Goal: Information Seeking & Learning: Learn about a topic

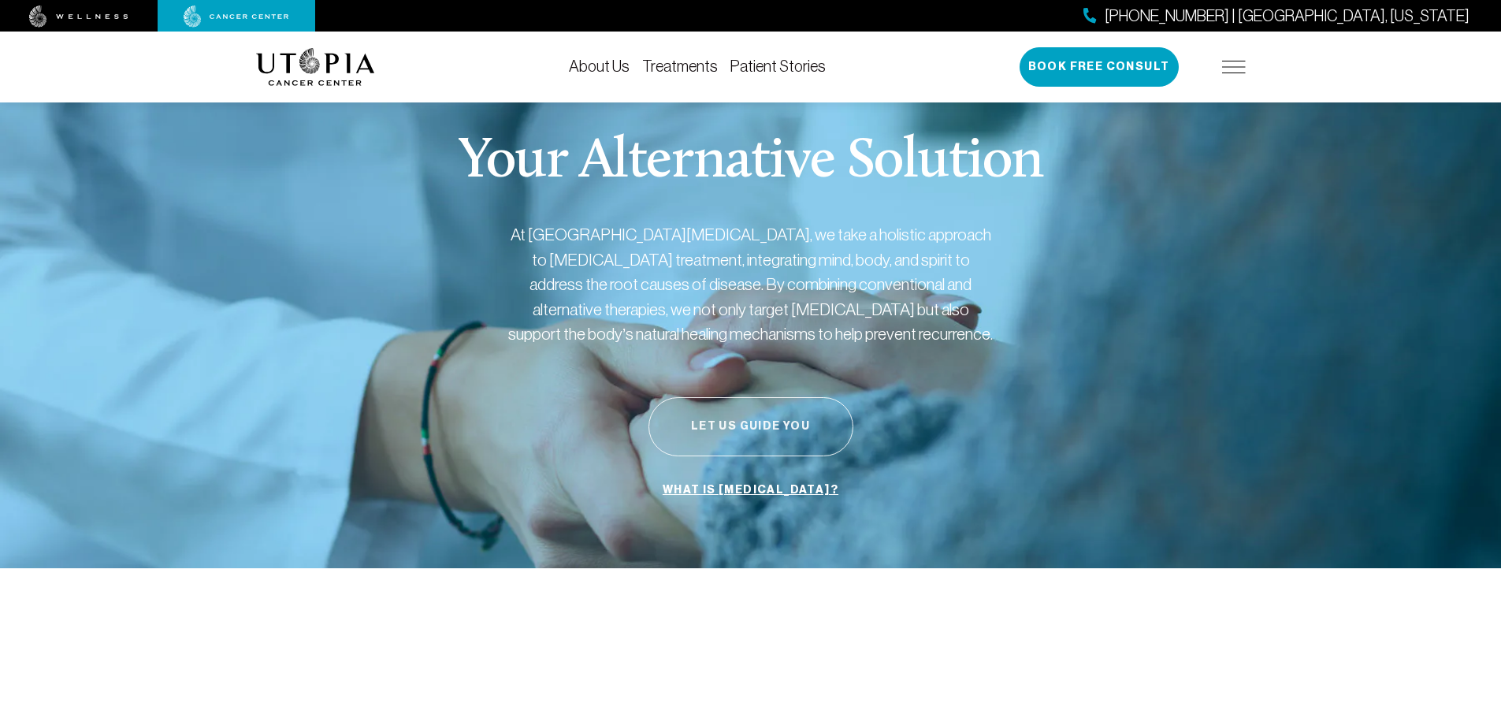
click at [742, 429] on button "Let Us Guide You" at bounding box center [750, 426] width 205 height 59
drag, startPoint x: 292, startPoint y: 469, endPoint x: 299, endPoint y: 476, distance: 10.0
click at [605, 71] on link "About Us" at bounding box center [599, 66] width 61 height 17
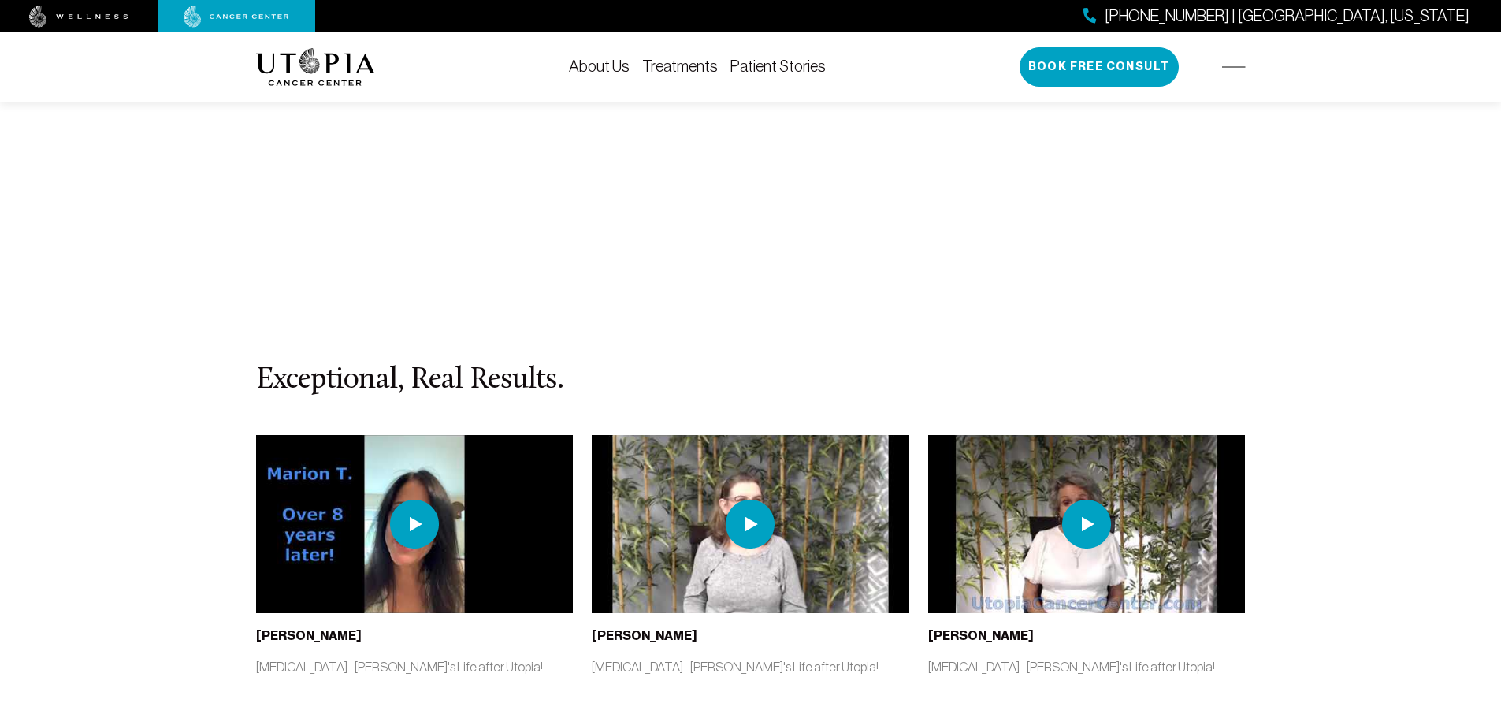
scroll to position [7012, 0]
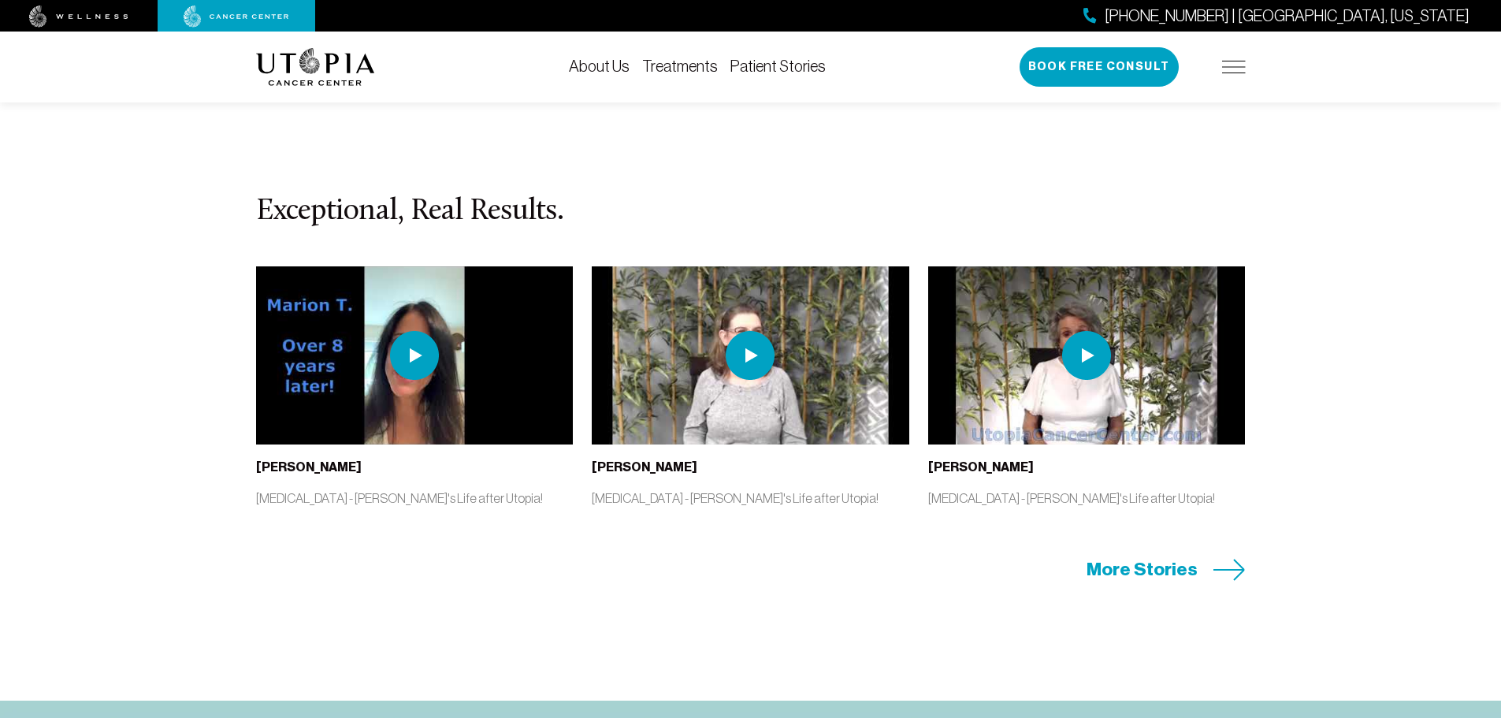
click at [1190, 557] on span "More Stories" at bounding box center [1141, 569] width 111 height 24
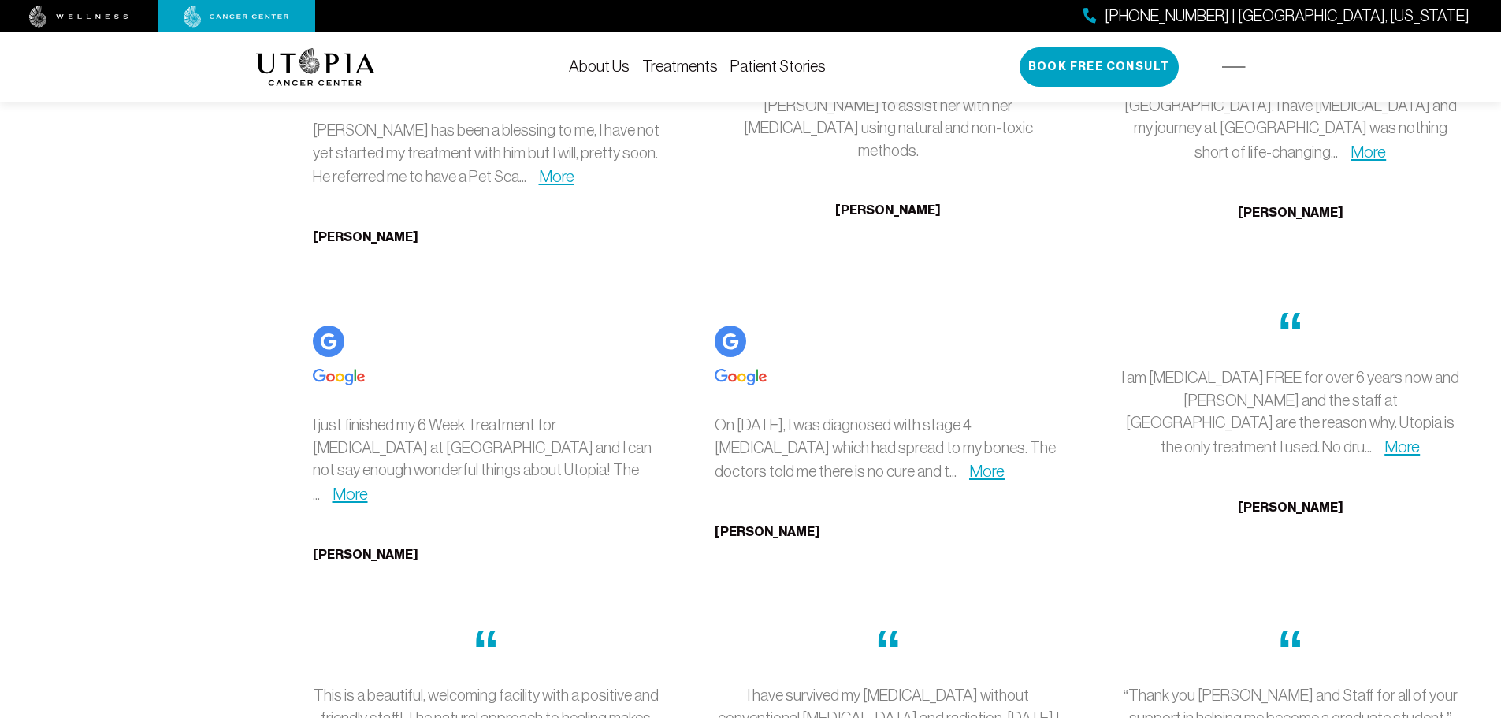
scroll to position [4648, 0]
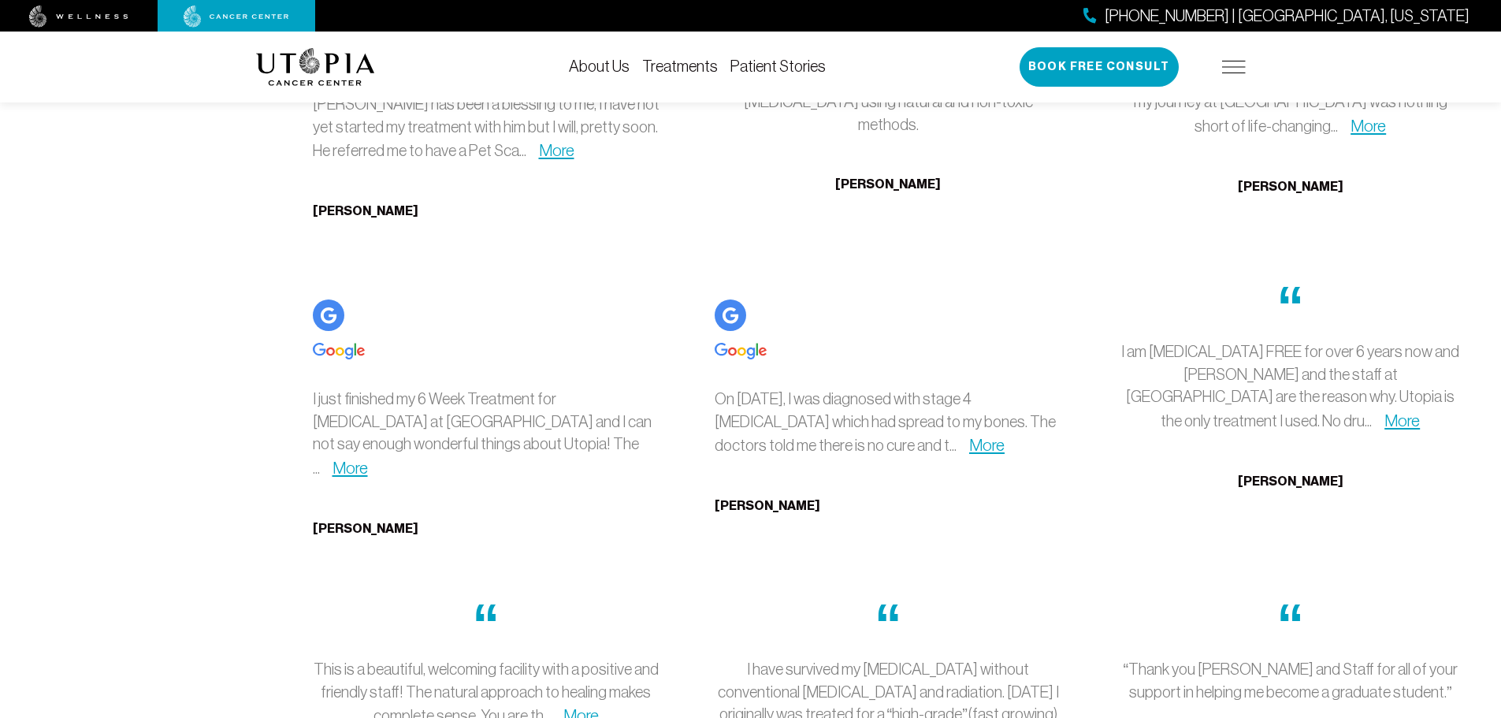
click at [986, 456] on p "On [DATE], I was diagnosed with stage 4 [MEDICAL_DATA] which had spread to my b…" at bounding box center [888, 423] width 347 height 70
click at [982, 453] on link "More" at bounding box center [986, 445] width 35 height 18
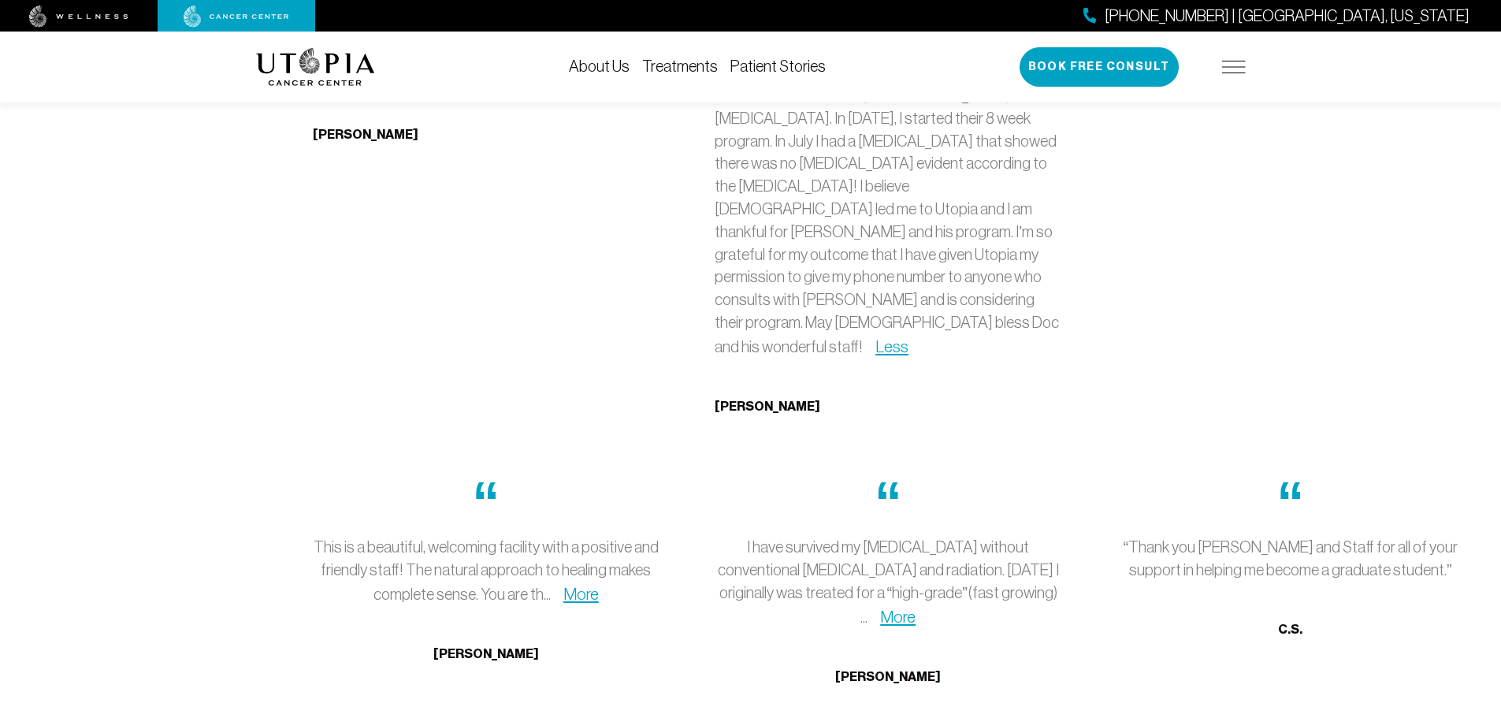
scroll to position [5121, 0]
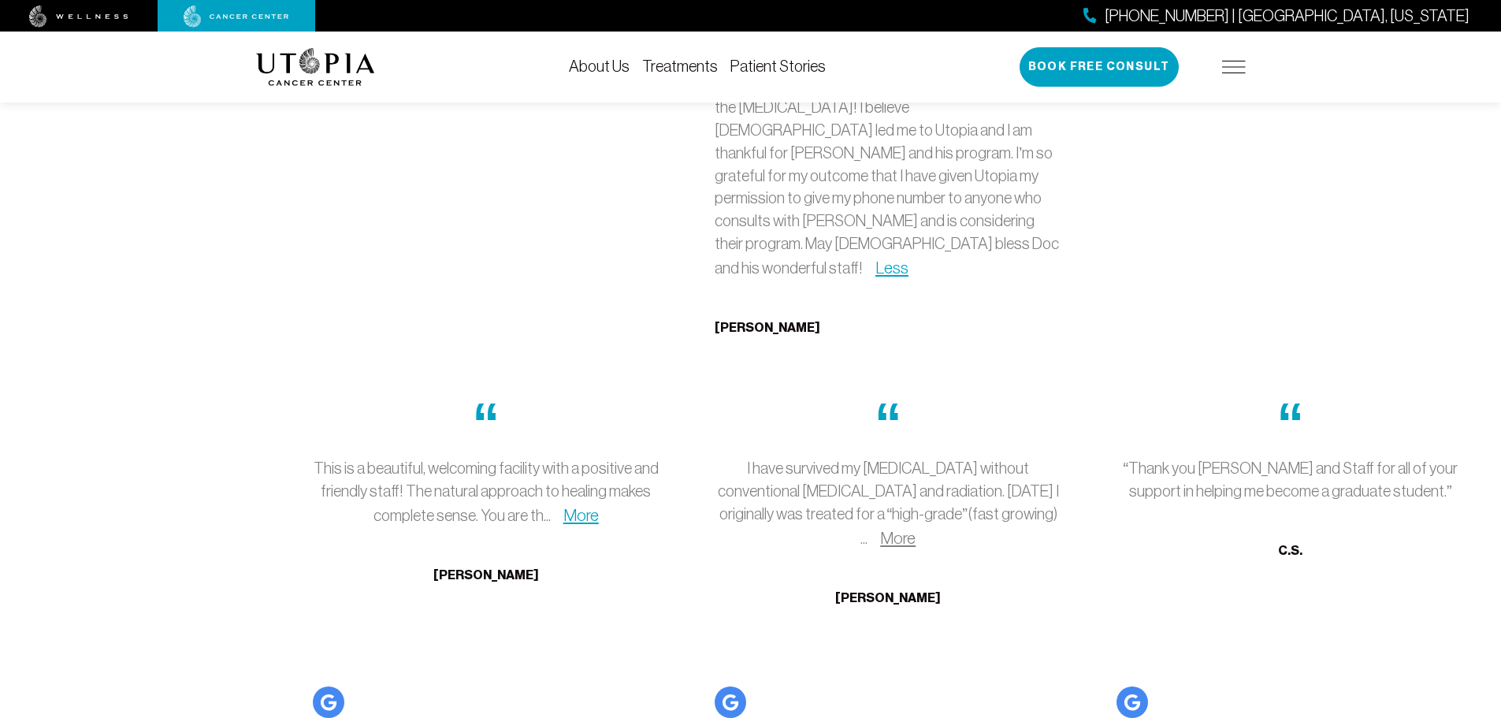
click at [915, 529] on link "More" at bounding box center [897, 538] width 35 height 18
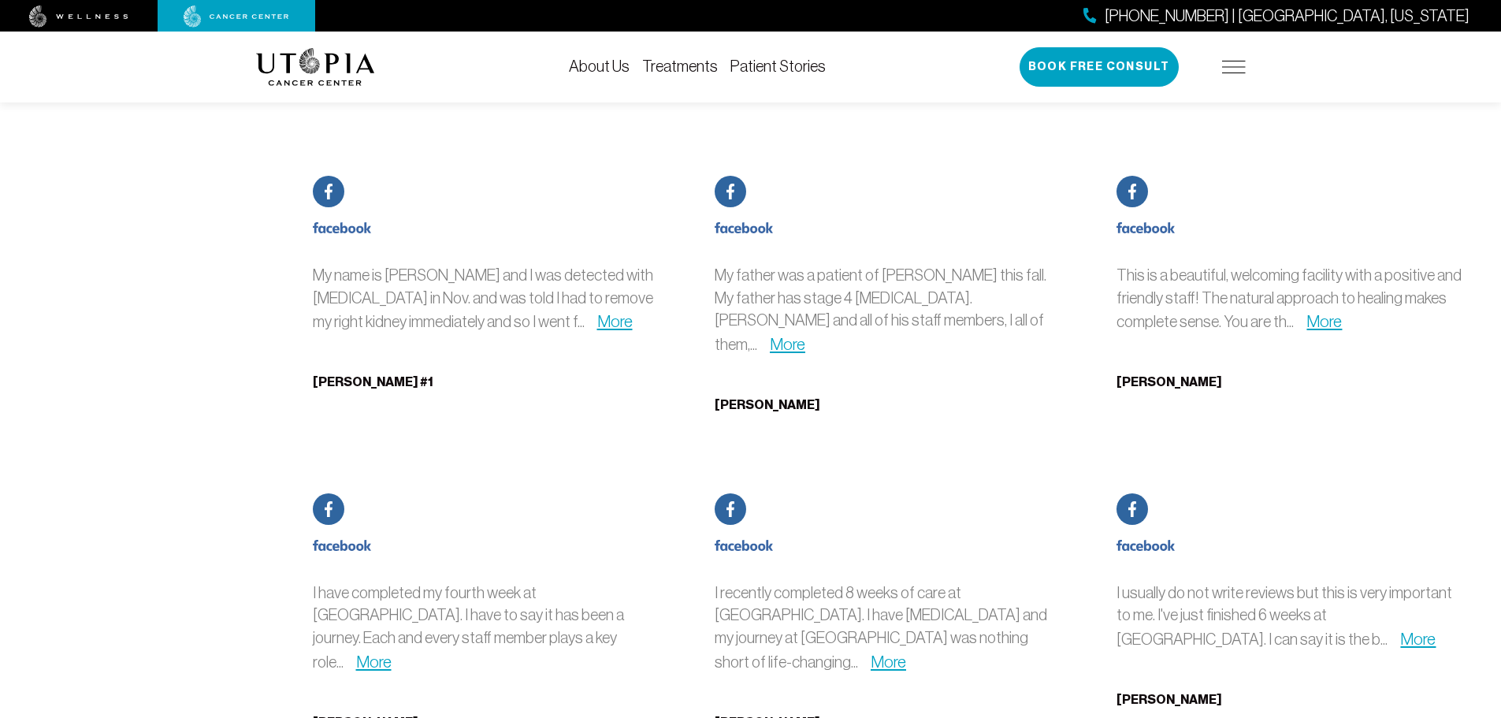
scroll to position [7878, 0]
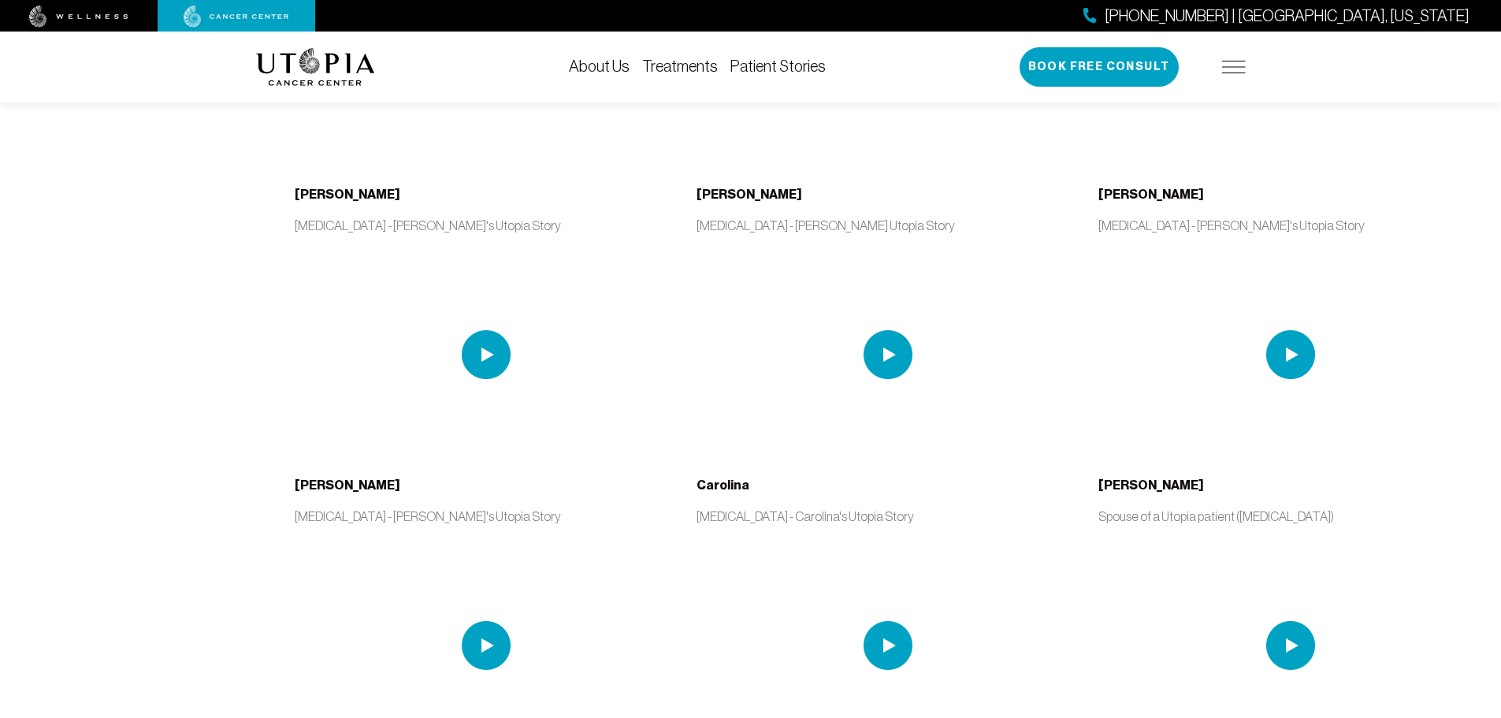
scroll to position [2363, 0]
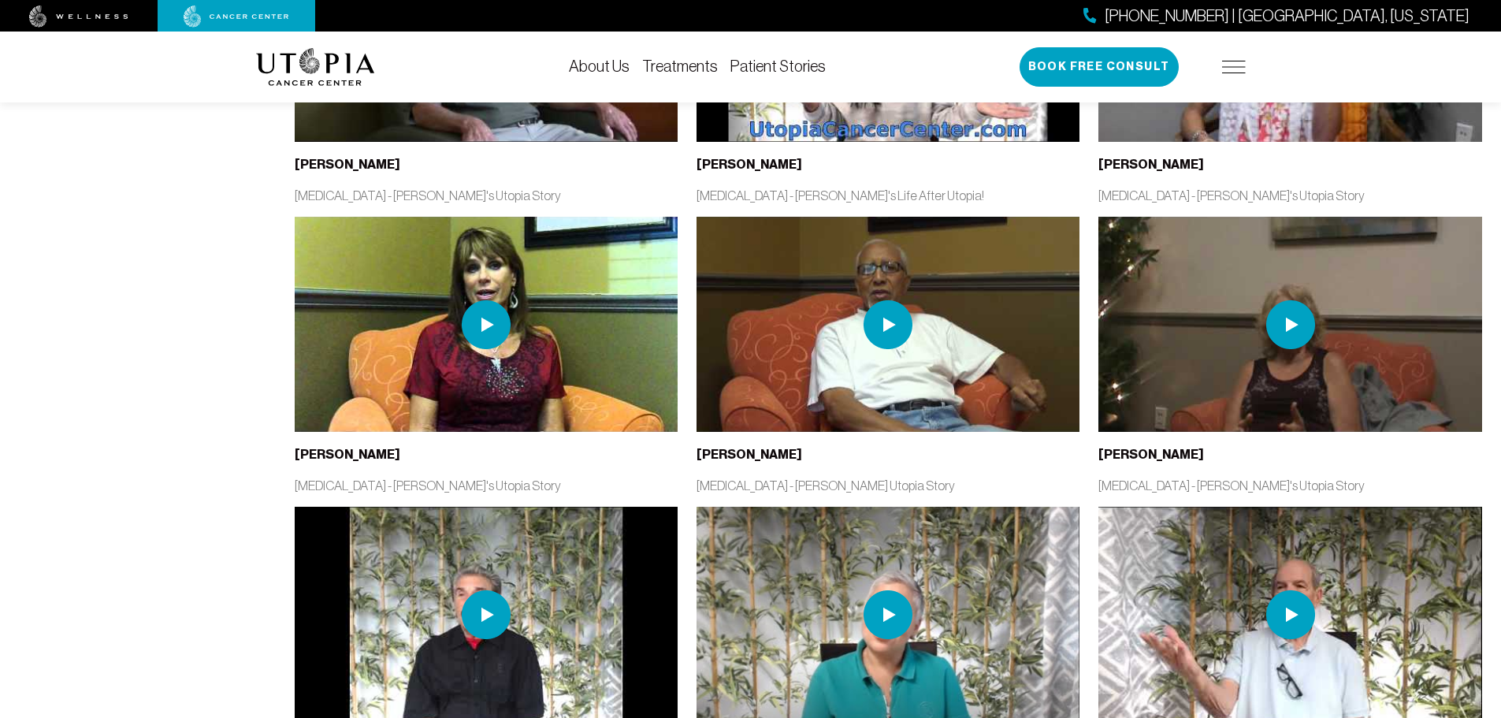
click at [1236, 67] on img at bounding box center [1234, 67] width 24 height 13
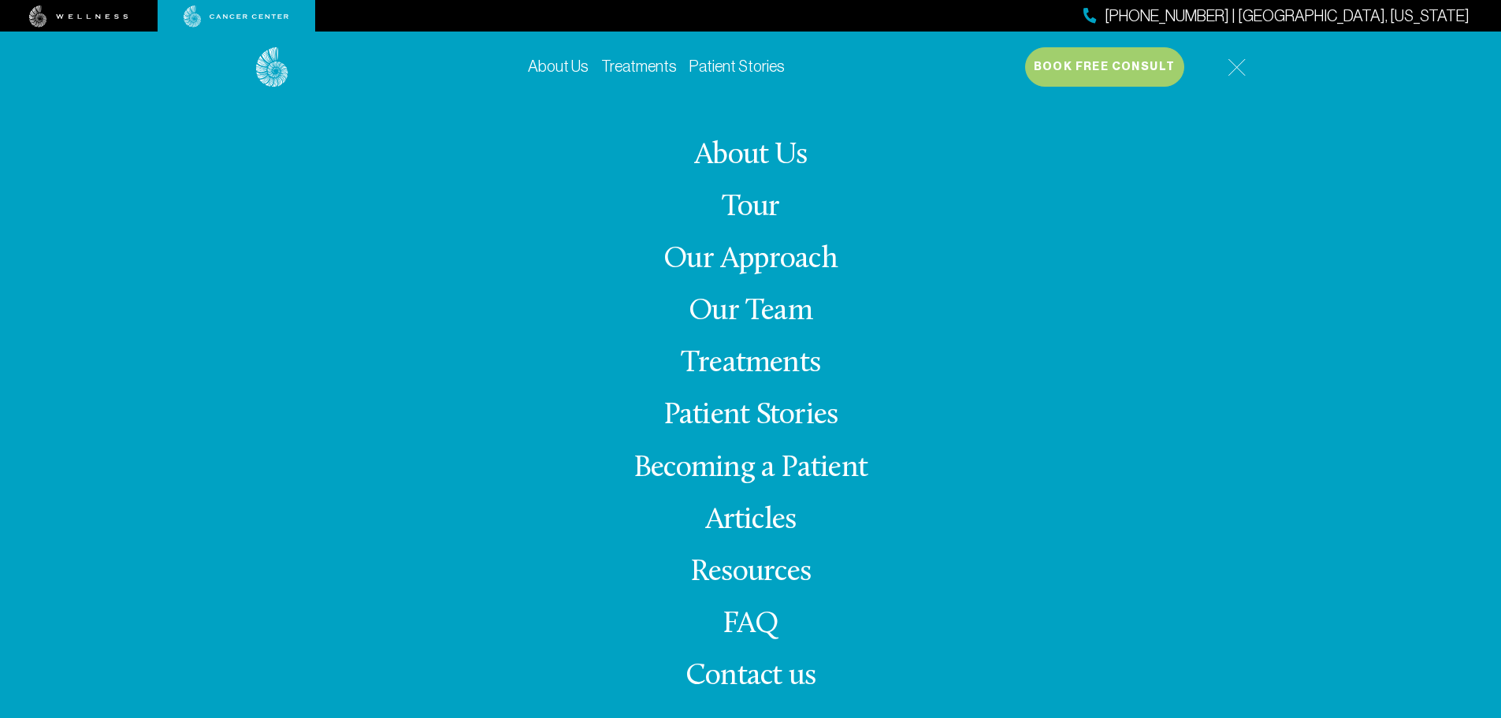
click at [733, 362] on link "Treatments" at bounding box center [750, 363] width 139 height 31
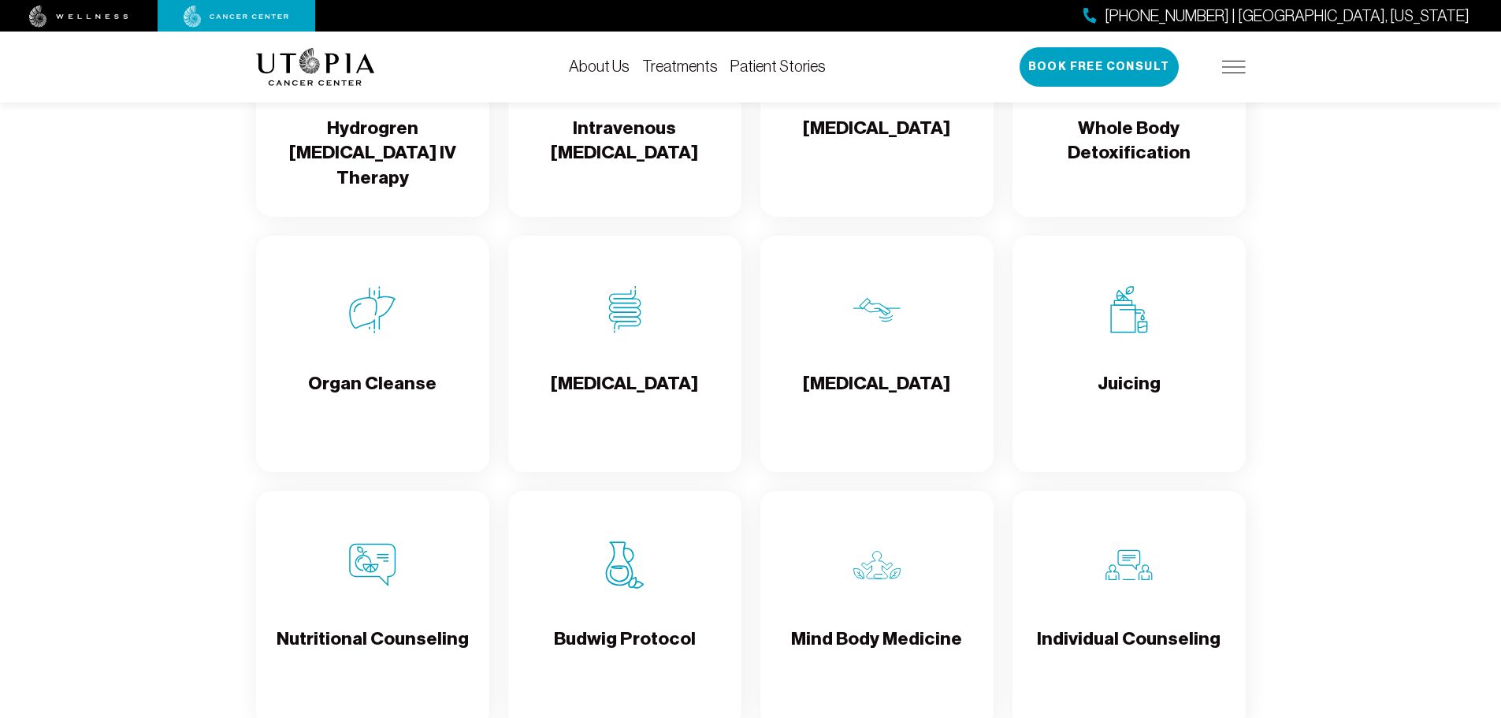
scroll to position [2048, 0]
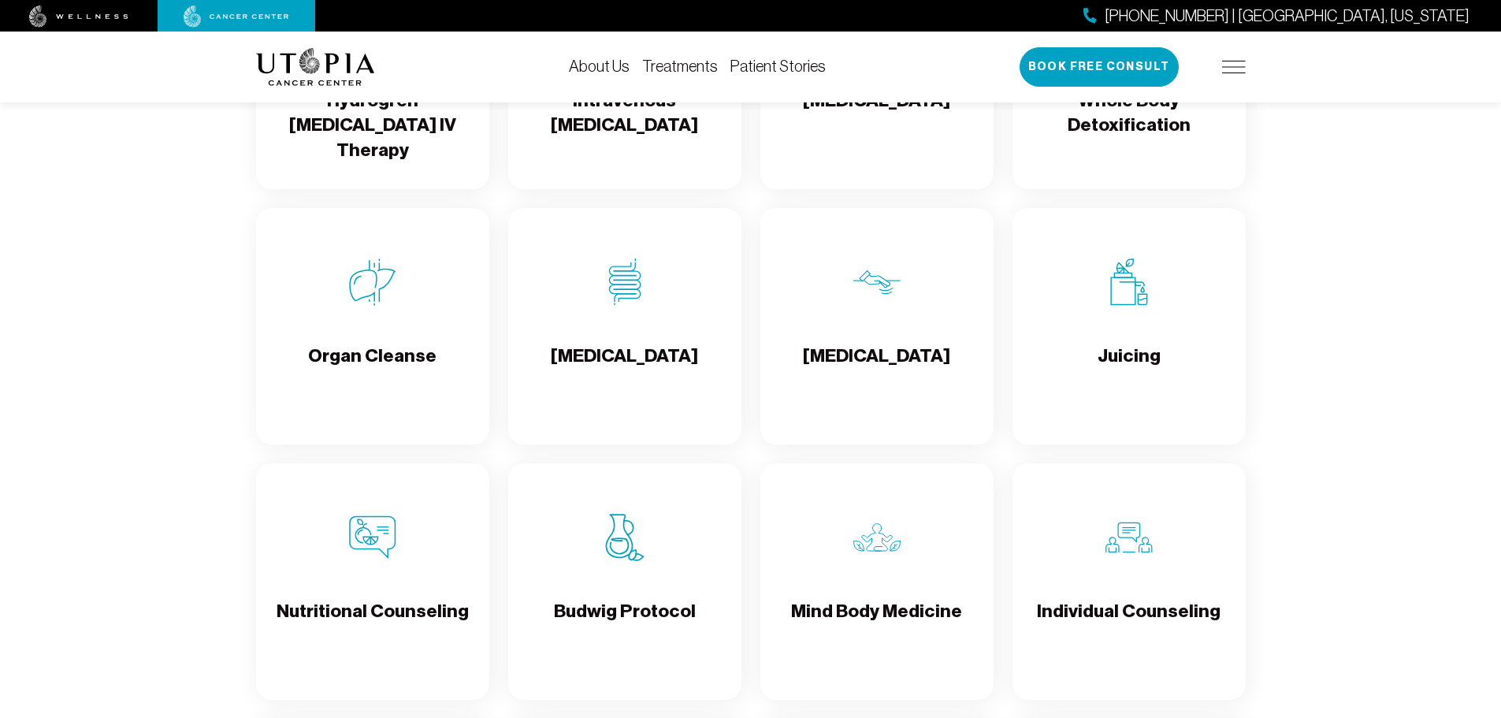
click at [897, 349] on h4 "[MEDICAL_DATA]" at bounding box center [876, 368] width 147 height 51
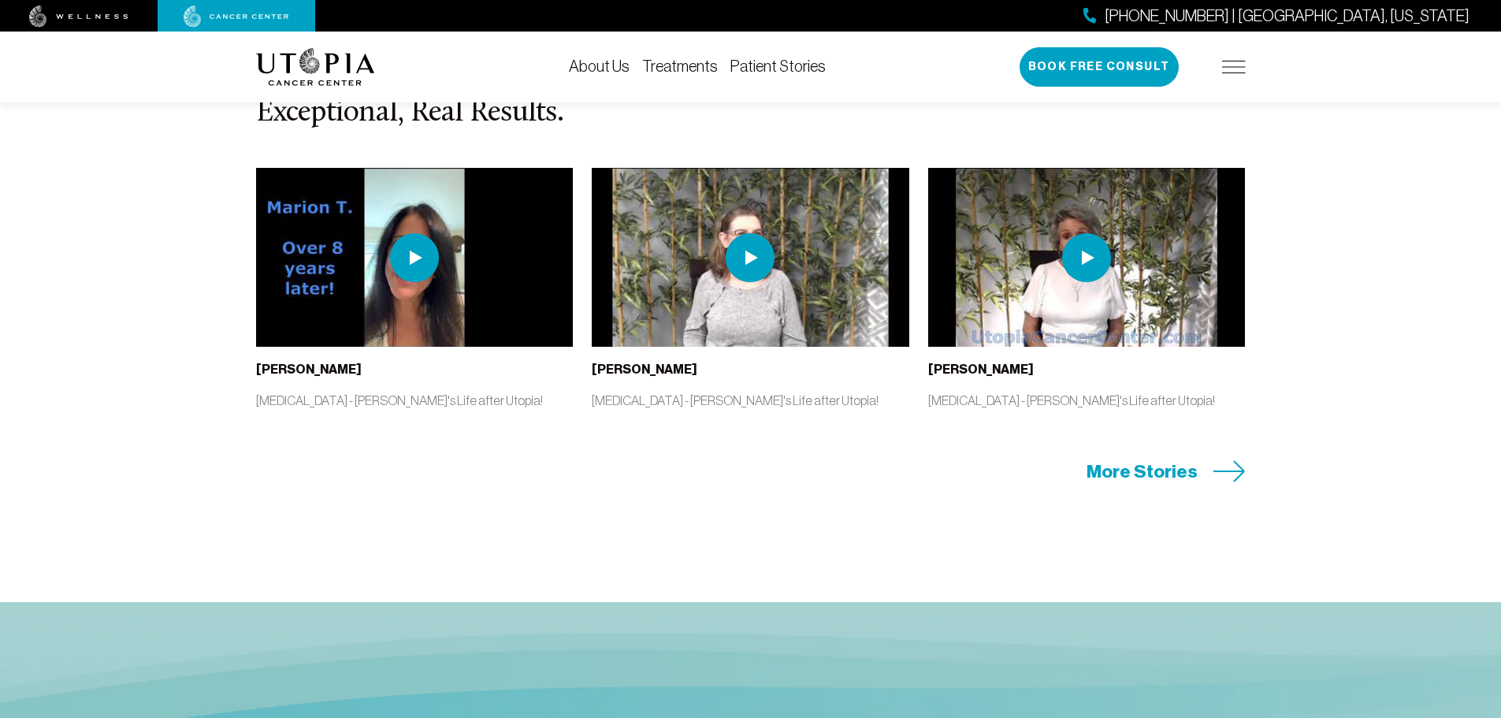
scroll to position [3073, 0]
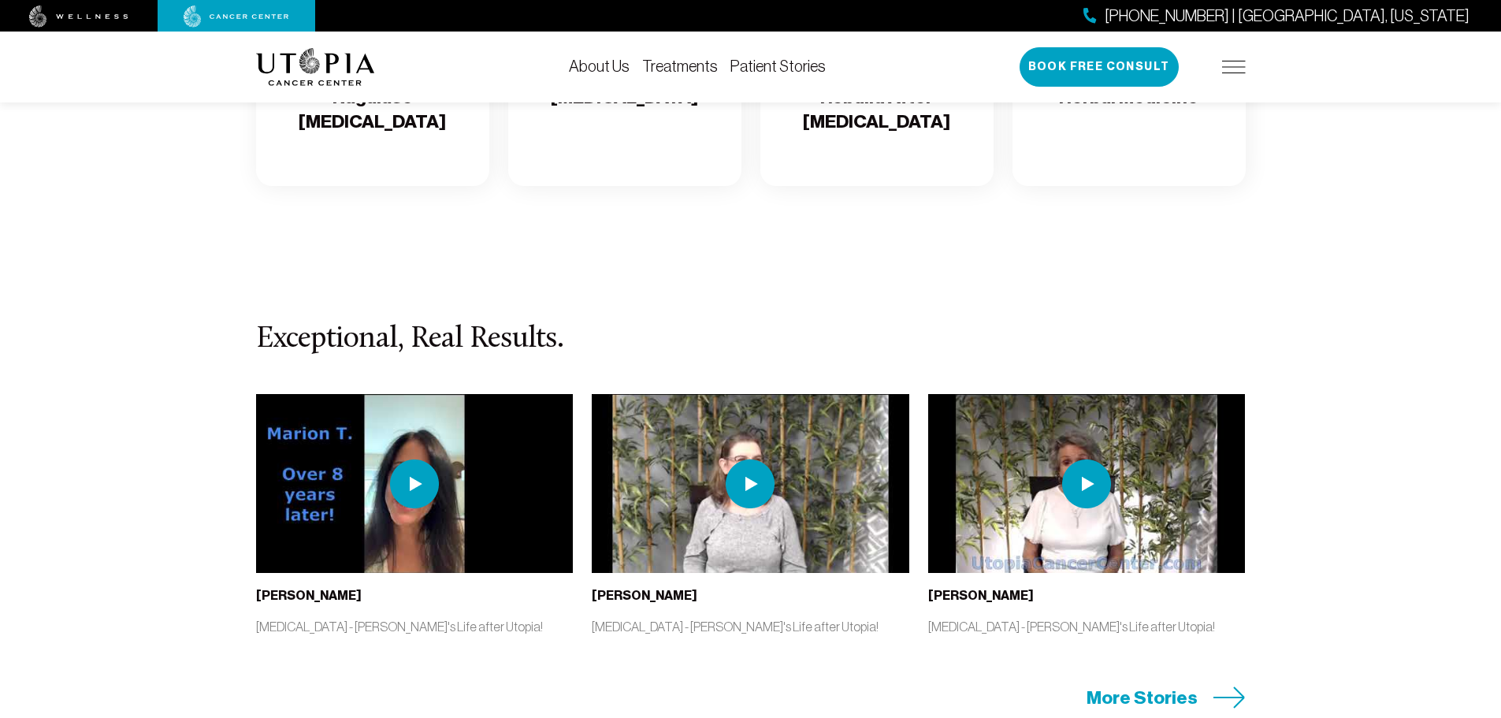
click at [418, 481] on img at bounding box center [414, 483] width 49 height 49
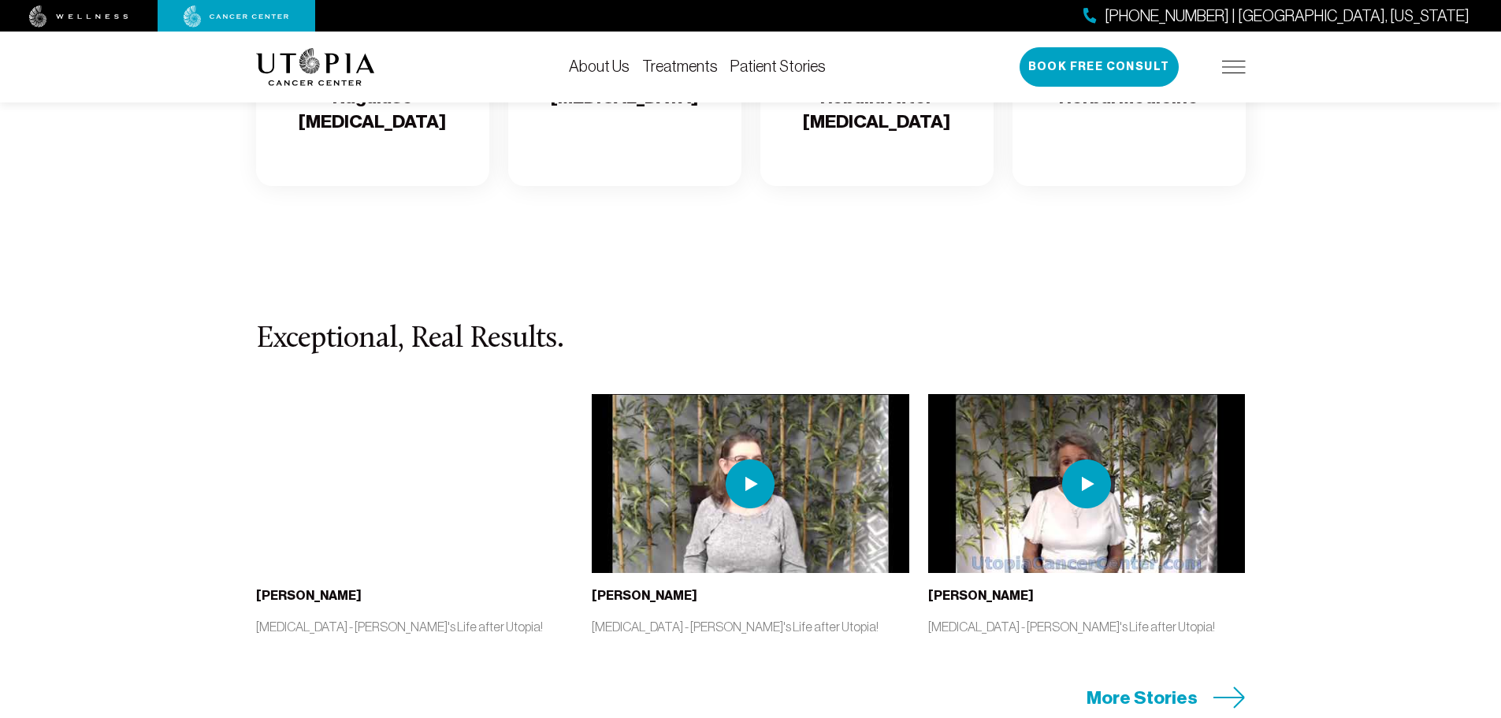
click at [750, 472] on img at bounding box center [750, 483] width 49 height 49
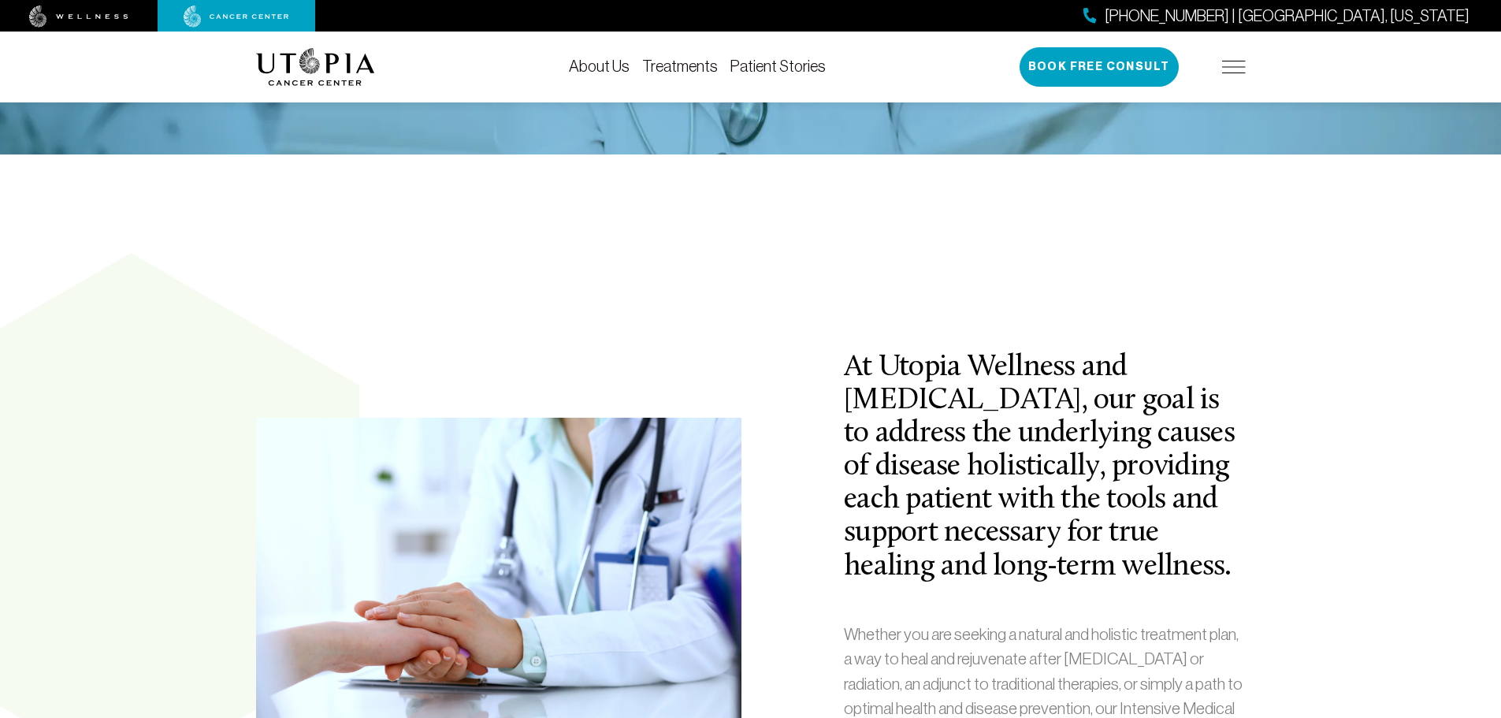
scroll to position [315, 0]
